Goal: Check status: Check status

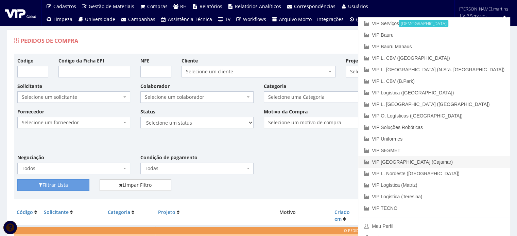
click at [482, 161] on link "VIP [GEOGRAPHIC_DATA] (Cajamar)" at bounding box center [434, 162] width 152 height 12
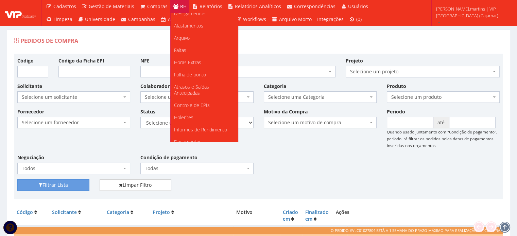
scroll to position [85, 0]
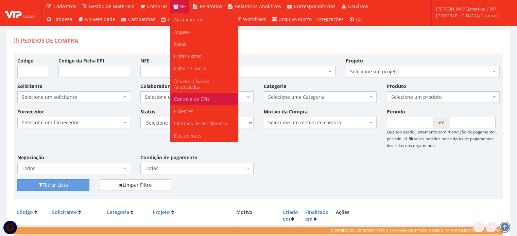
click at [191, 95] on link "Controle de EPIs" at bounding box center [204, 99] width 67 height 12
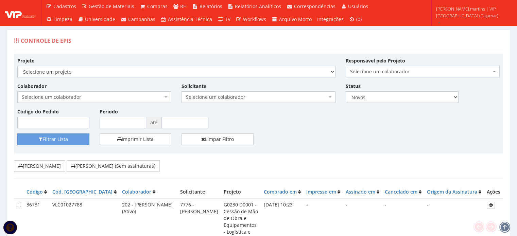
click at [147, 98] on span "Selecione um colaborador" at bounding box center [92, 97] width 141 height 7
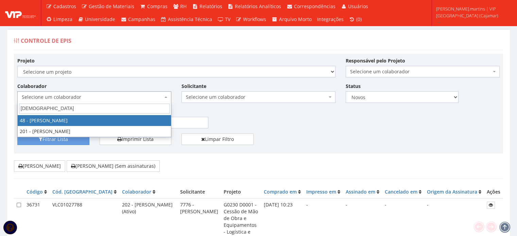
type input "diog"
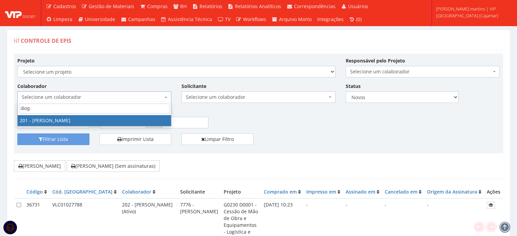
select select "4117"
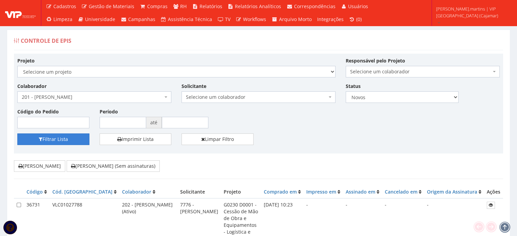
click at [62, 139] on button "Filtrar Lista" at bounding box center [53, 140] width 72 height 12
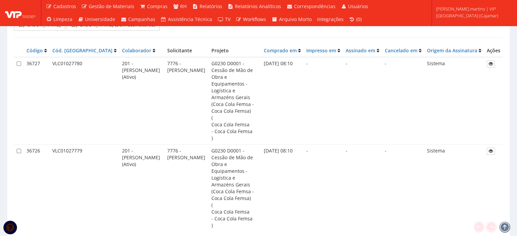
scroll to position [142, 0]
click at [489, 148] on icon at bounding box center [491, 150] width 4 height 5
click at [20, 61] on input "checkbox" at bounding box center [19, 62] width 4 height 4
checkbox input "true"
click at [19, 148] on input "checkbox" at bounding box center [19, 150] width 4 height 4
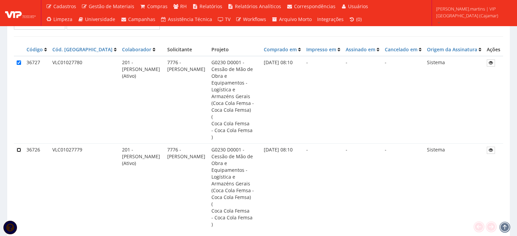
checkbox input "true"
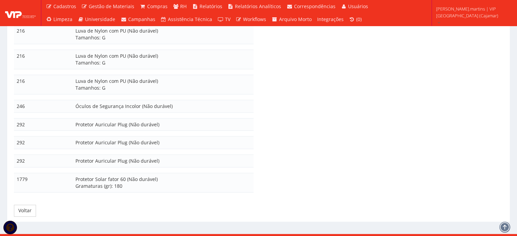
scroll to position [224, 0]
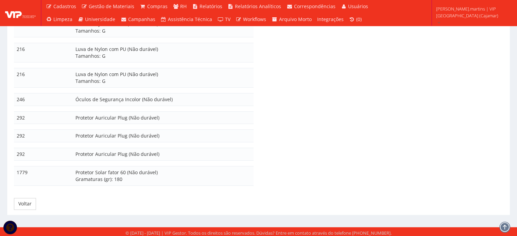
click at [50, 95] on td "246" at bounding box center [33, 99] width 38 height 13
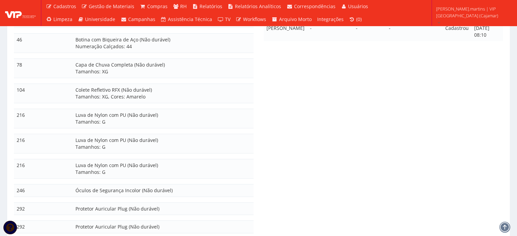
scroll to position [0, 0]
